Goal: Find contact information: Find contact information

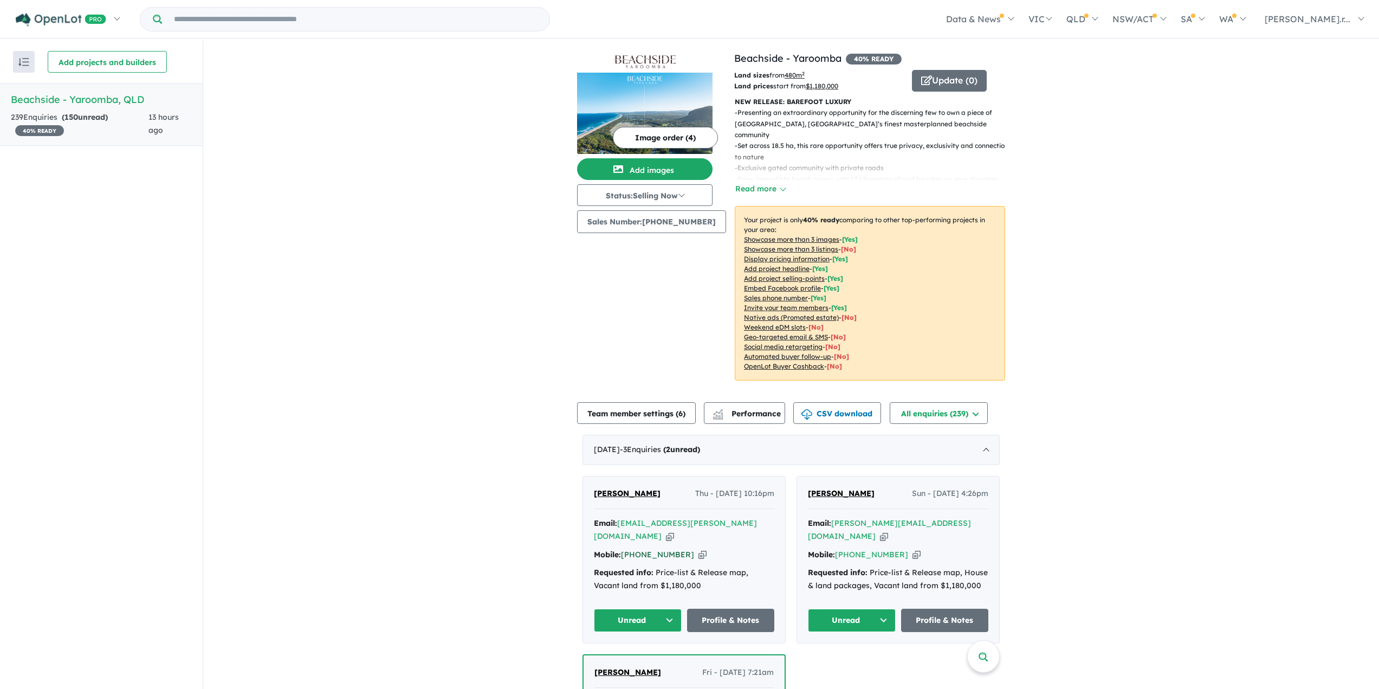
drag, startPoint x: 682, startPoint y: 539, endPoint x: 636, endPoint y: 542, distance: 45.6
click at [636, 548] on div "Mobile: [PHONE_NUMBER] Copied!" at bounding box center [684, 554] width 180 height 13
copy link "434 550 418"
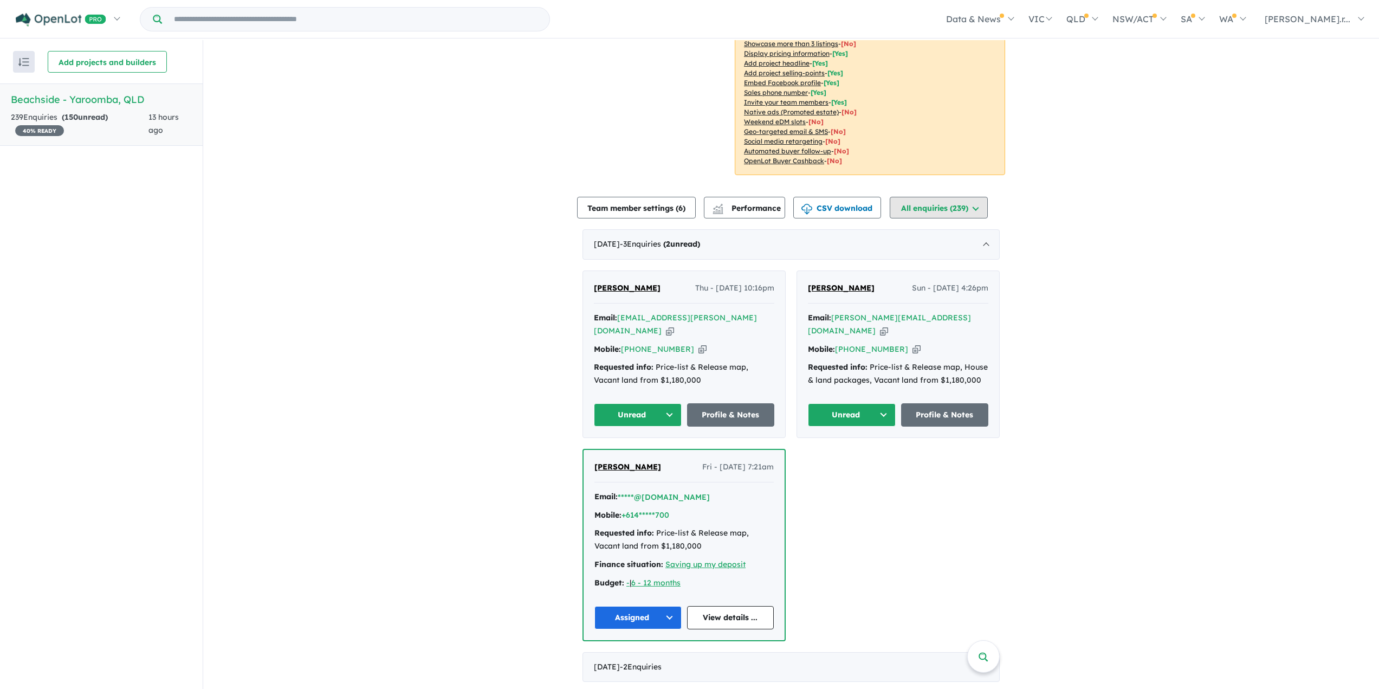
scroll to position [217, 0]
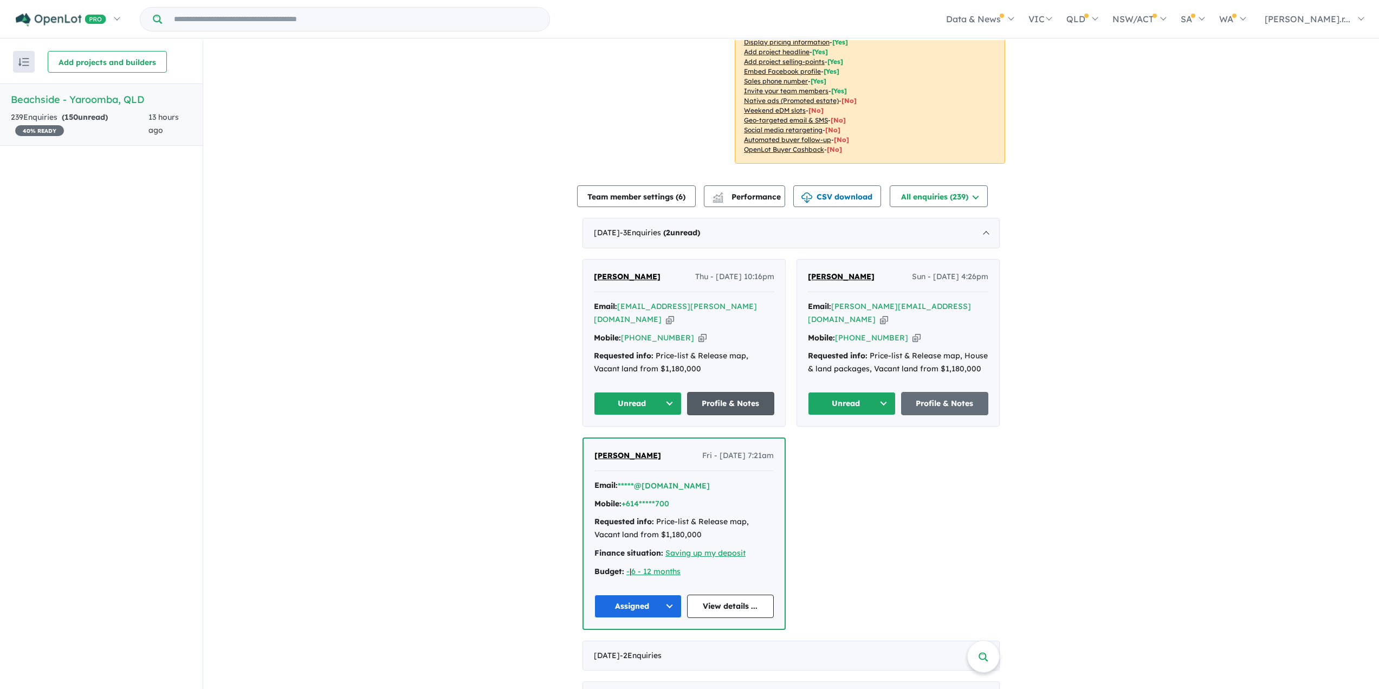
click at [733, 392] on link "Profile & Notes" at bounding box center [731, 403] width 88 height 23
